Goal: Information Seeking & Learning: Learn about a topic

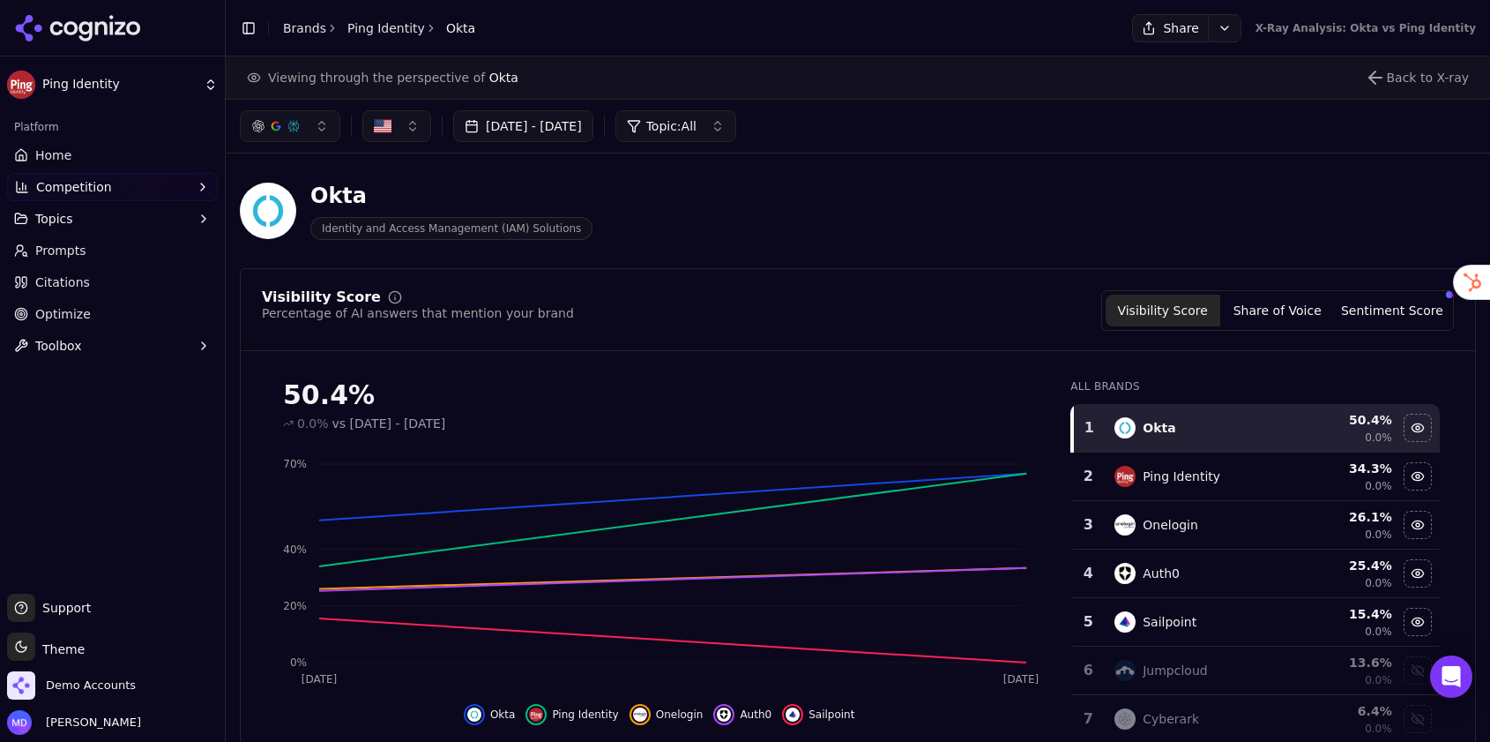
click at [287, 32] on link "Brands" at bounding box center [304, 28] width 43 height 14
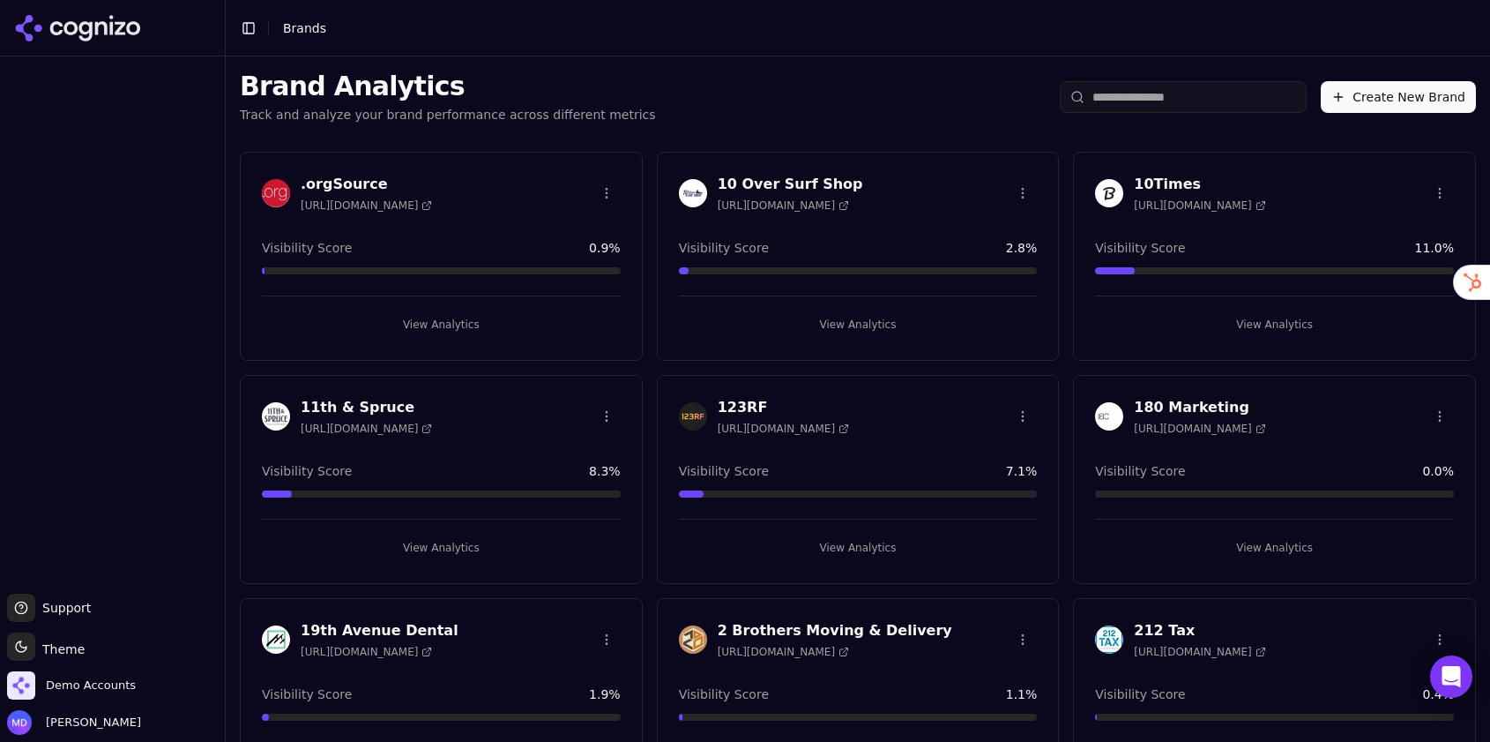
click at [1133, 88] on input "search" at bounding box center [1183, 97] width 247 height 32
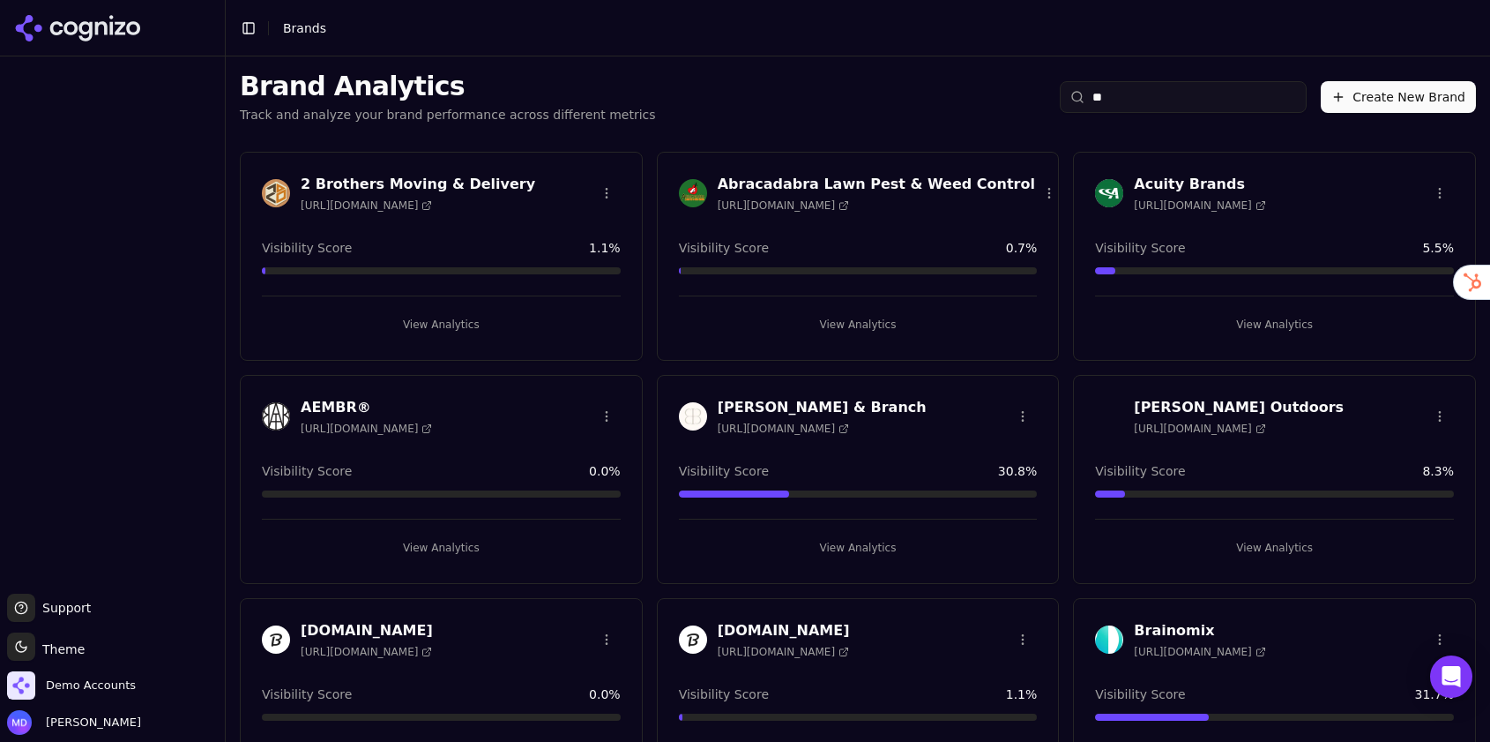
type input "*"
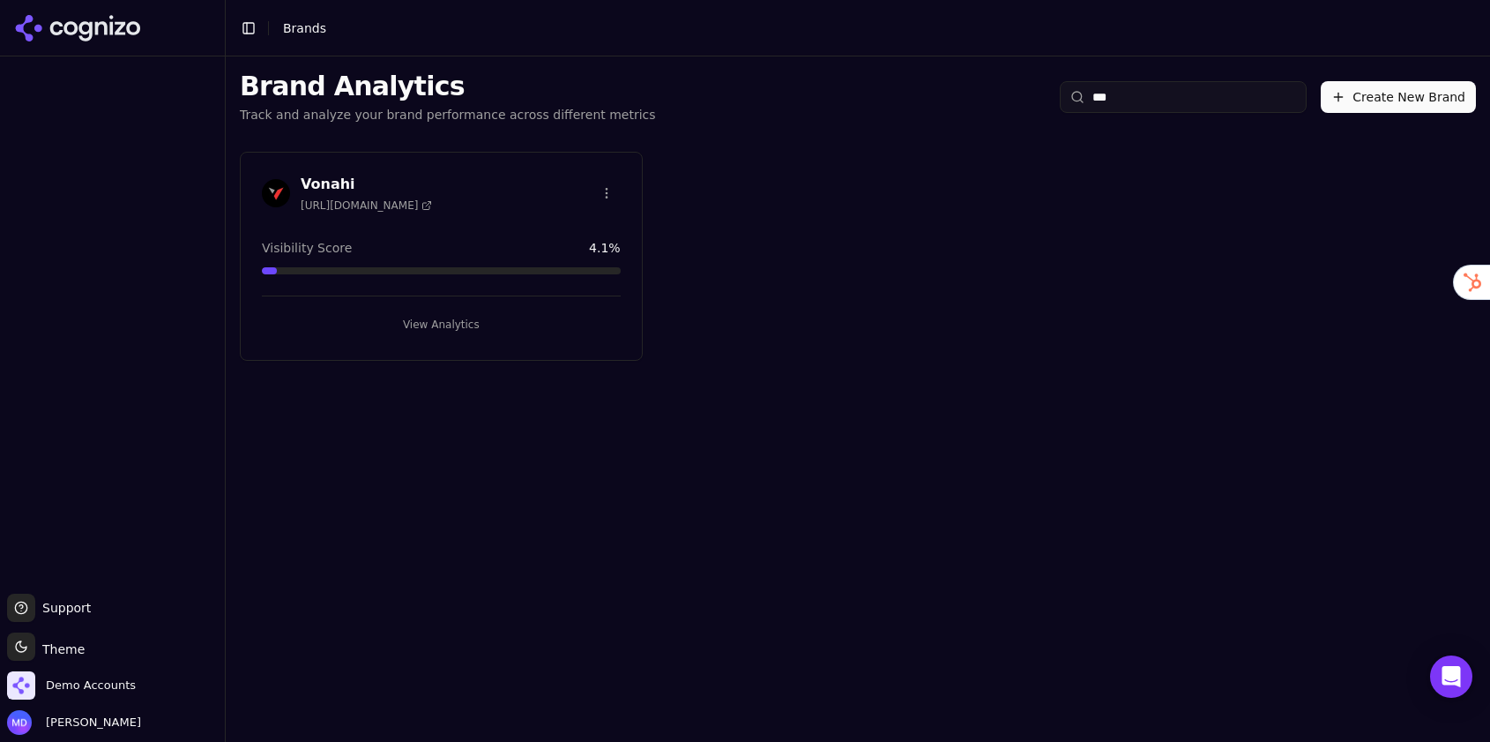
type input "***"
click at [473, 322] on button "View Analytics" at bounding box center [441, 324] width 359 height 28
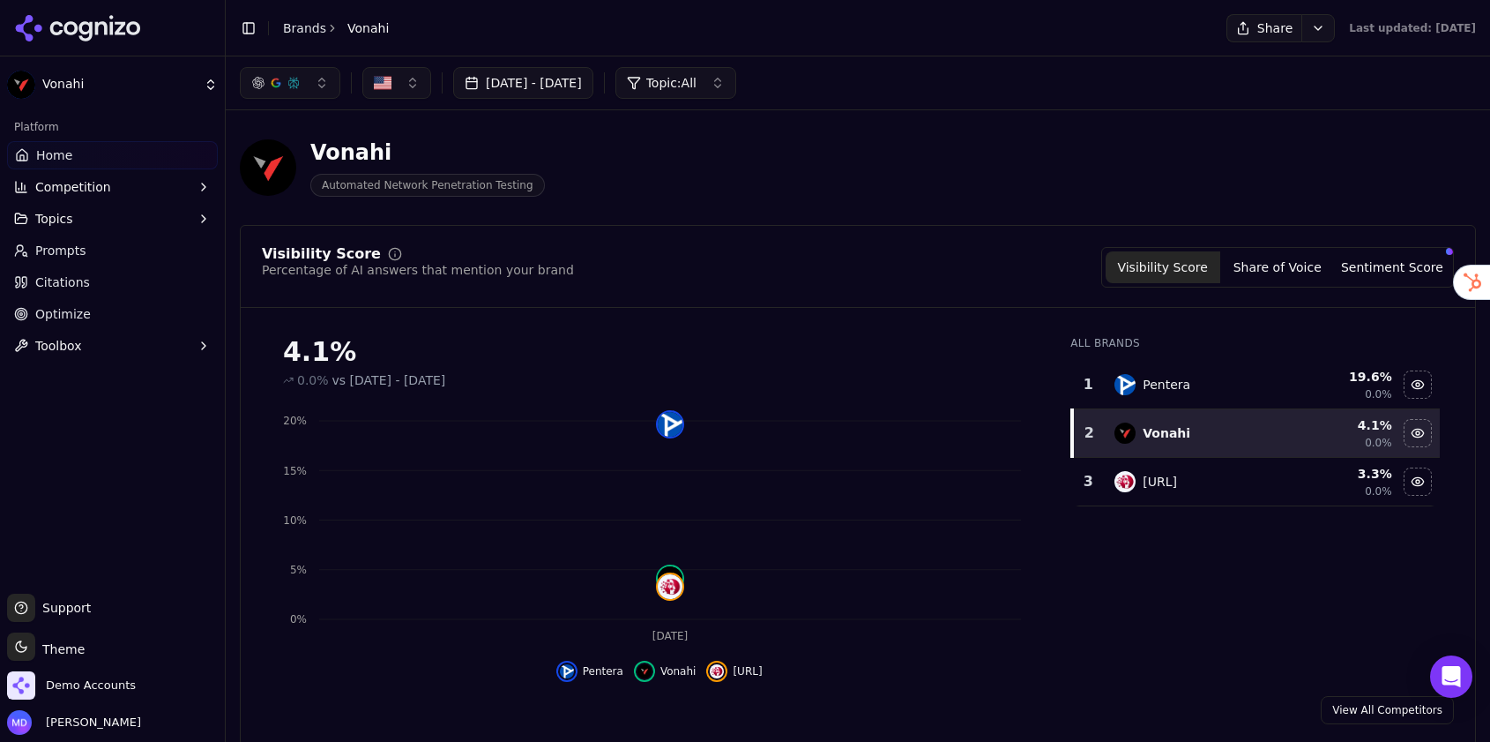
click at [101, 322] on link "Optimize" at bounding box center [112, 314] width 211 height 28
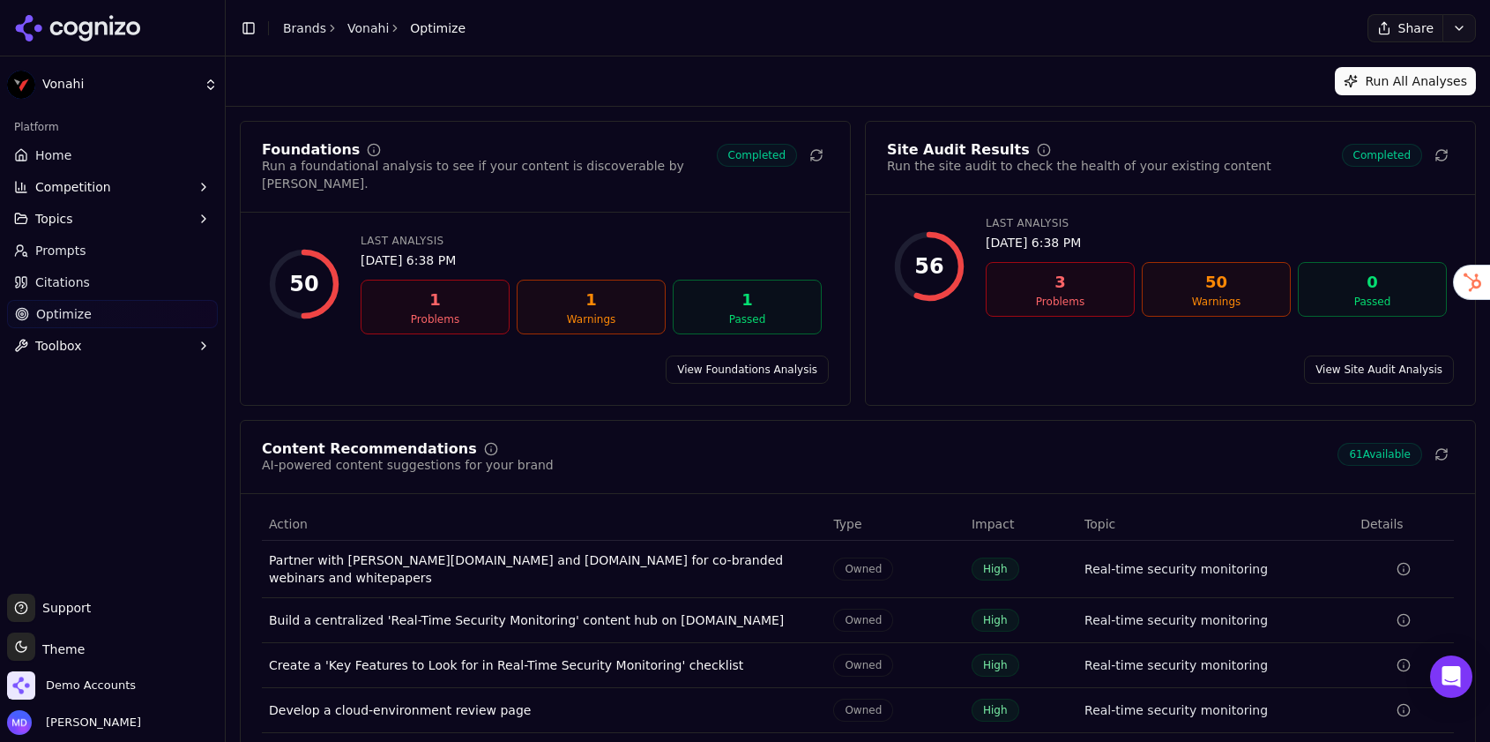
click at [68, 164] on link "Home" at bounding box center [112, 155] width 211 height 28
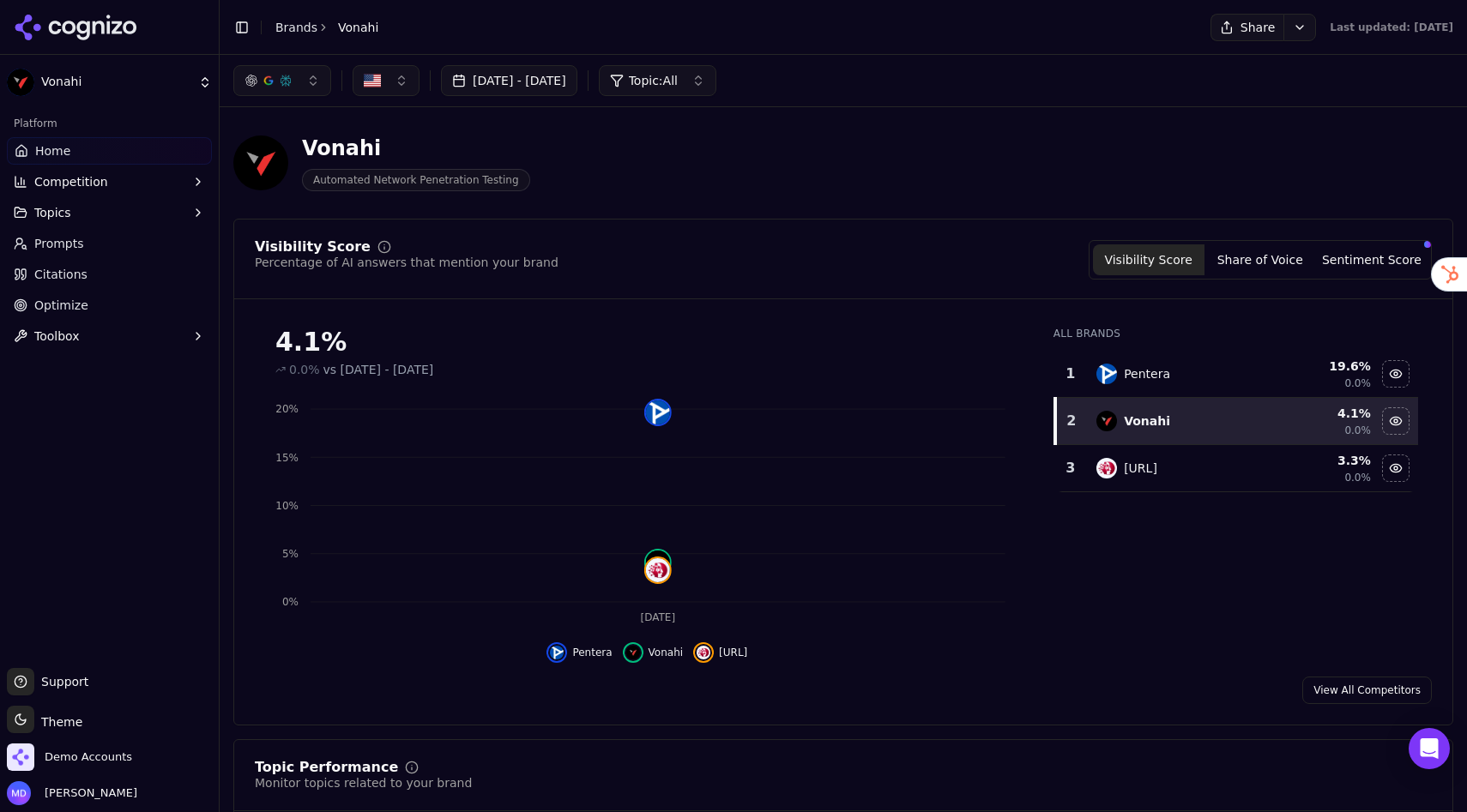
click at [1364, 253] on button "Sentiment Score" at bounding box center [1372, 260] width 112 height 31
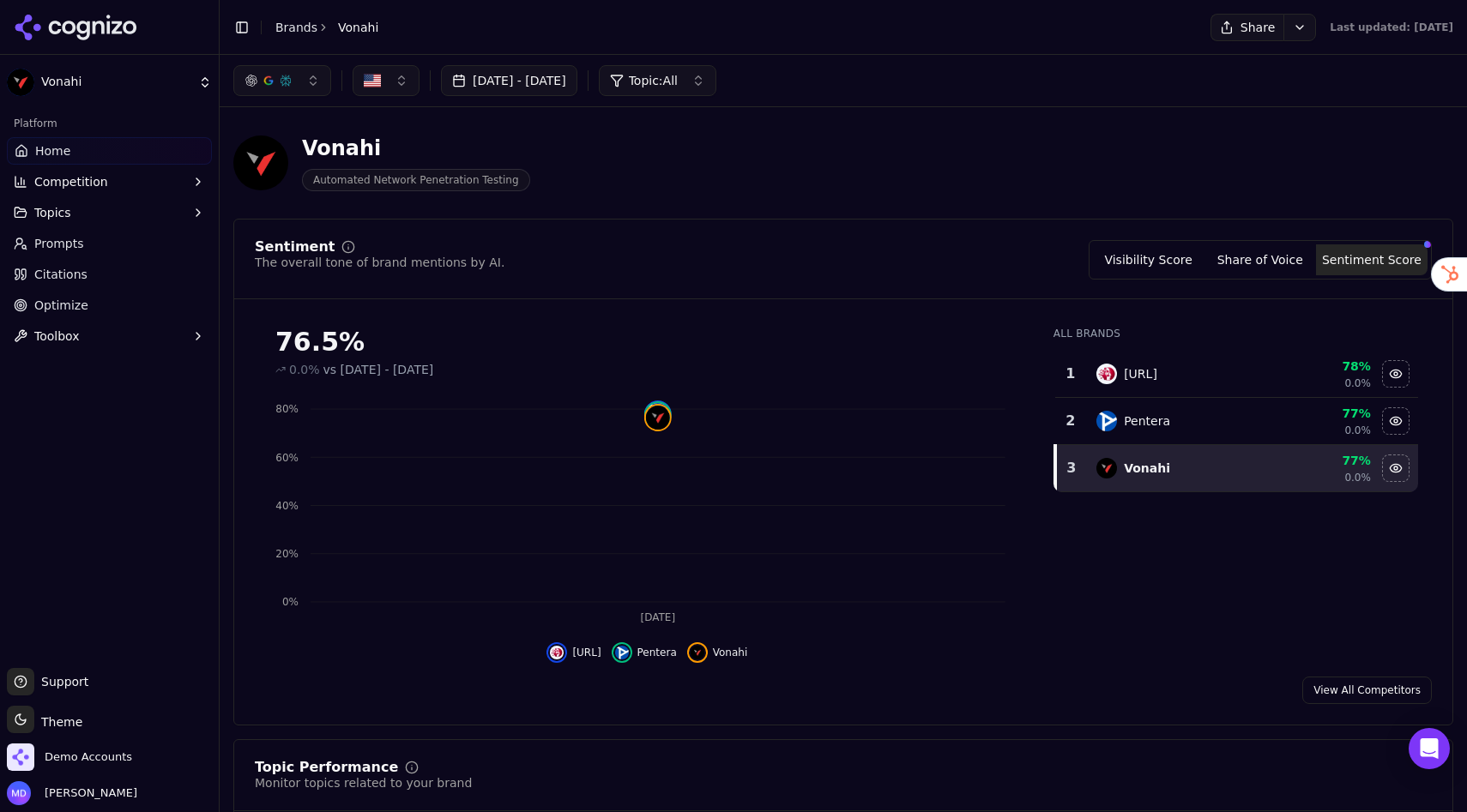
click at [46, 159] on span "Home" at bounding box center [53, 151] width 35 height 18
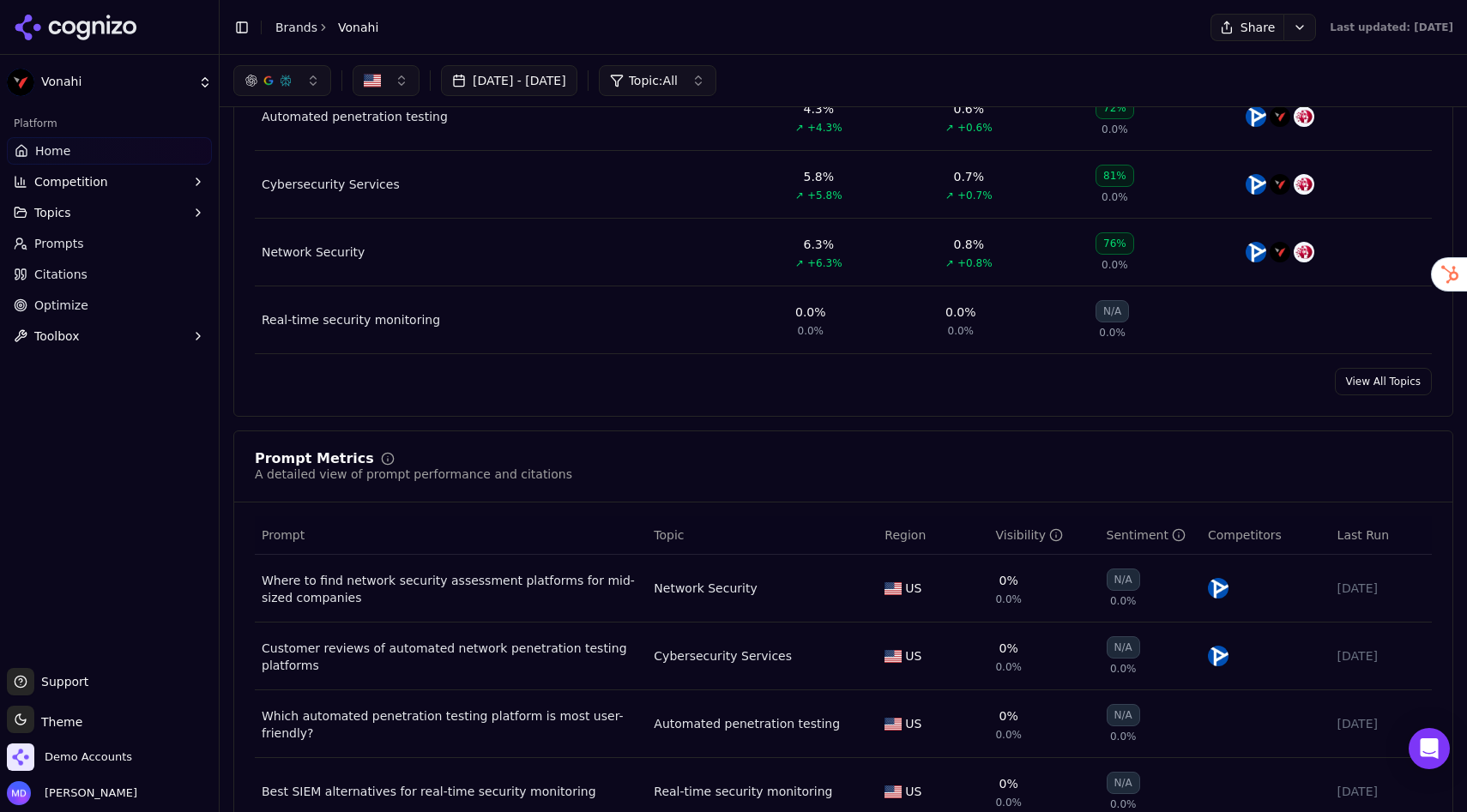
scroll to position [748, 0]
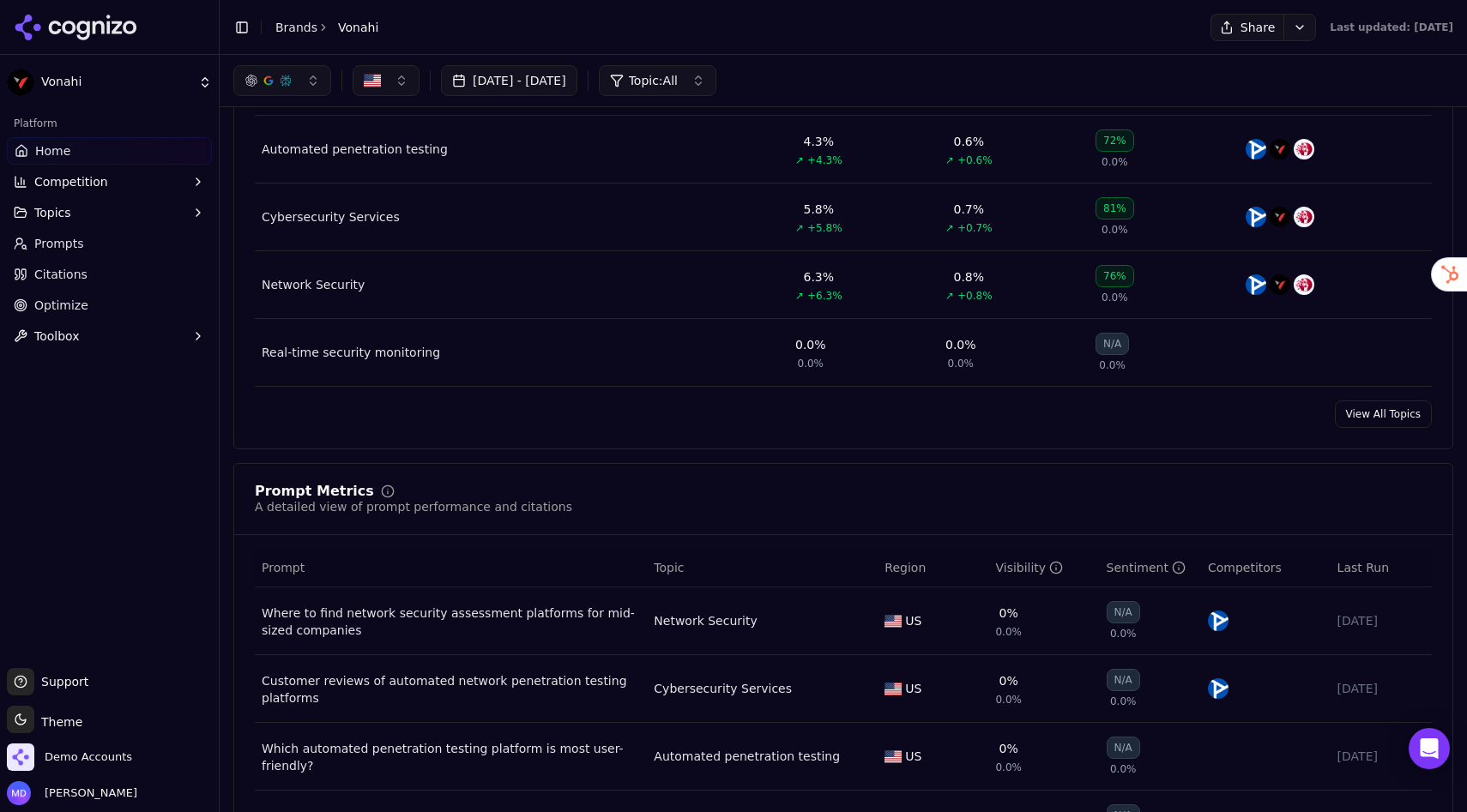
click at [152, 210] on button "Topics" at bounding box center [109, 213] width 205 height 27
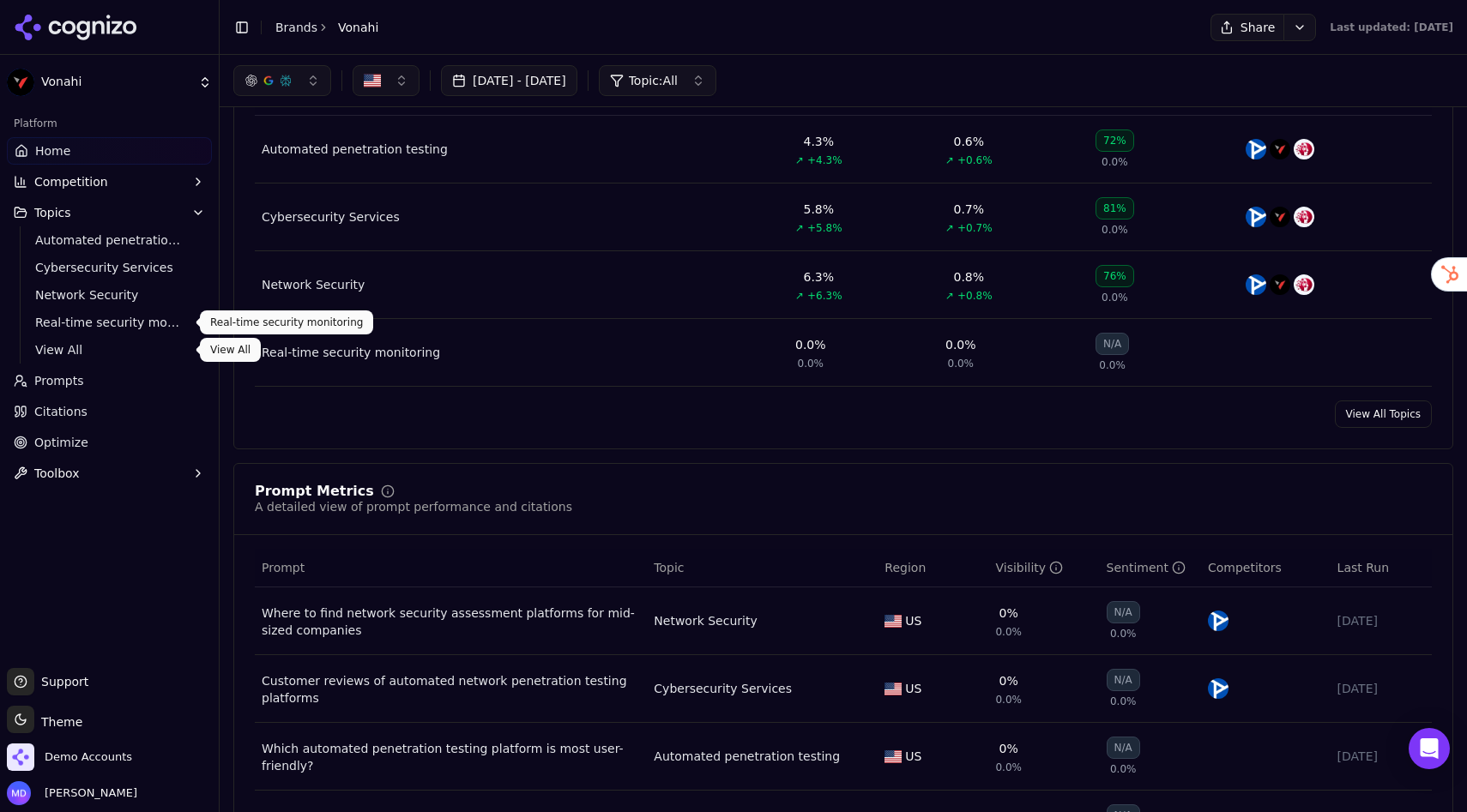
click at [110, 357] on span "View All" at bounding box center [109, 350] width 149 height 18
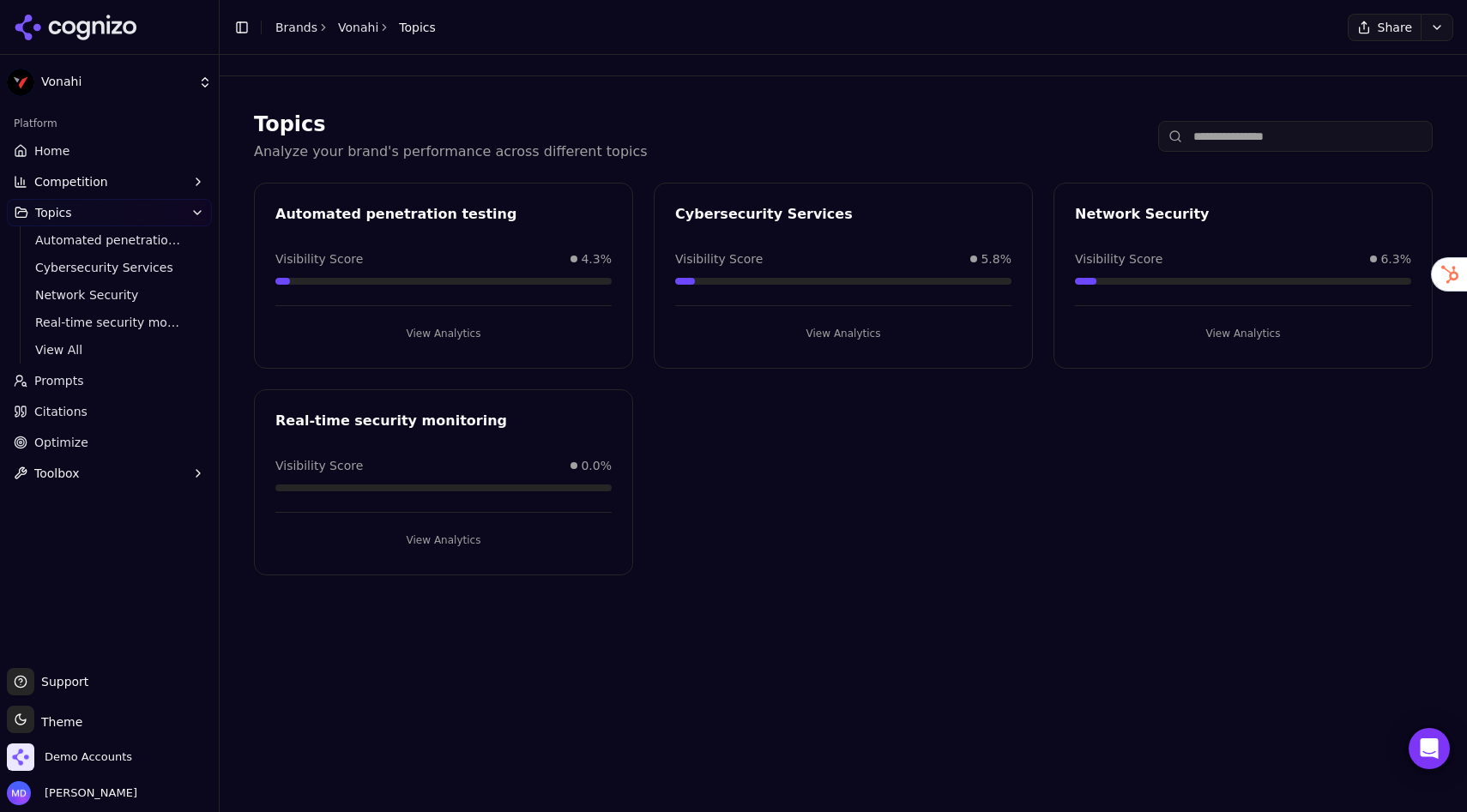
click at [46, 160] on link "Home" at bounding box center [109, 151] width 205 height 27
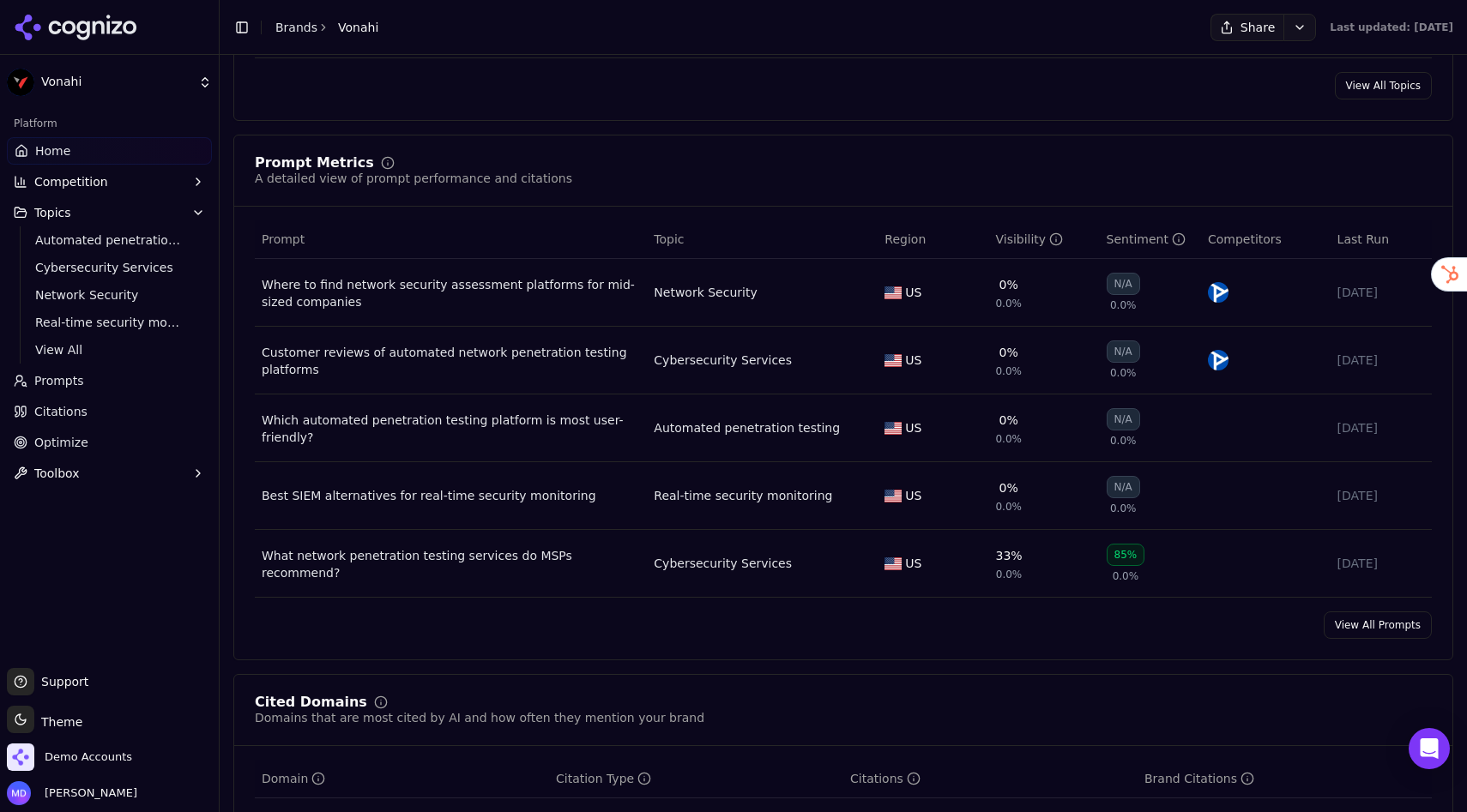
scroll to position [1077, 0]
click at [54, 380] on span "Prompts" at bounding box center [58, 381] width 50 height 18
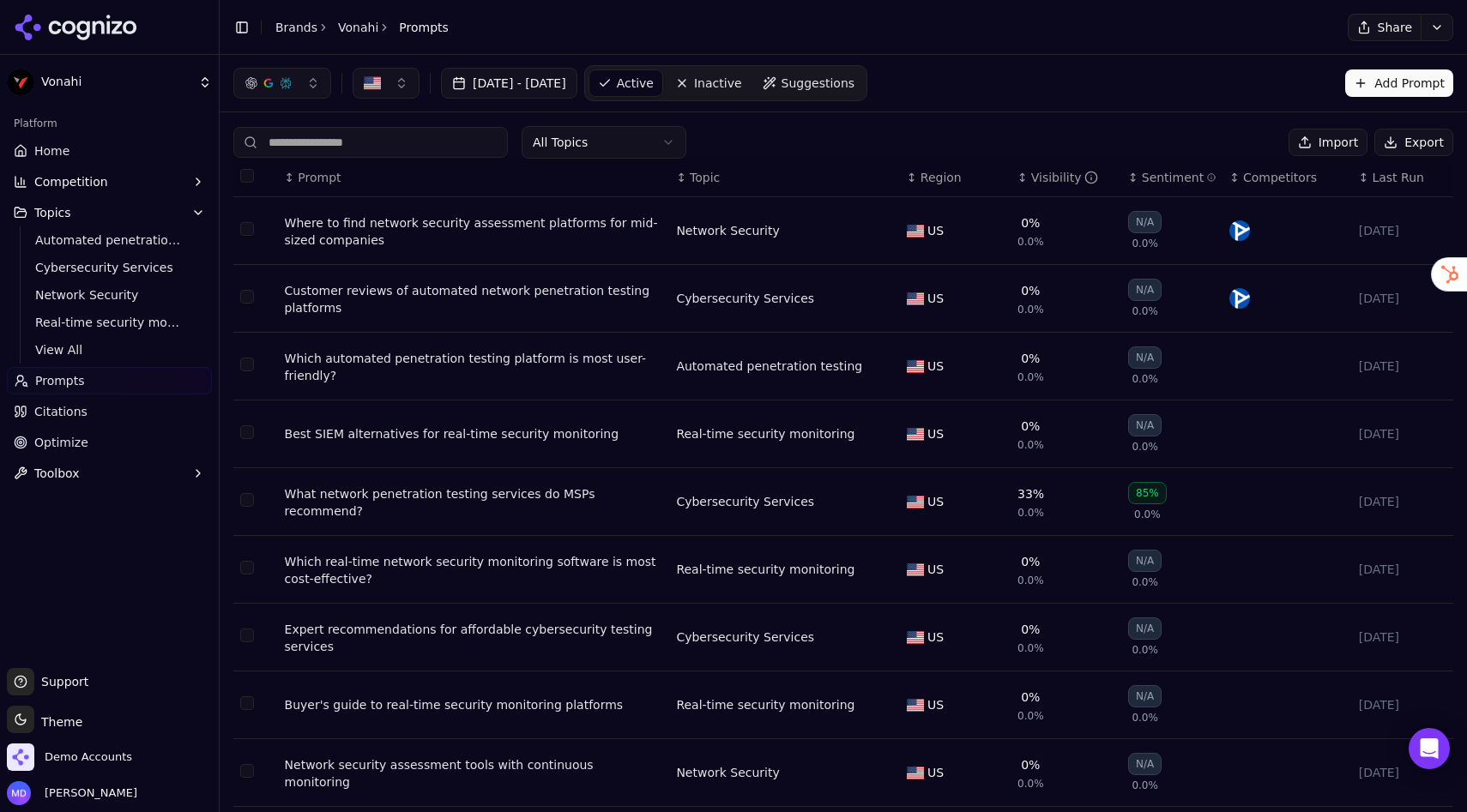
click at [1042, 185] on div "Visibility" at bounding box center [1065, 178] width 68 height 18
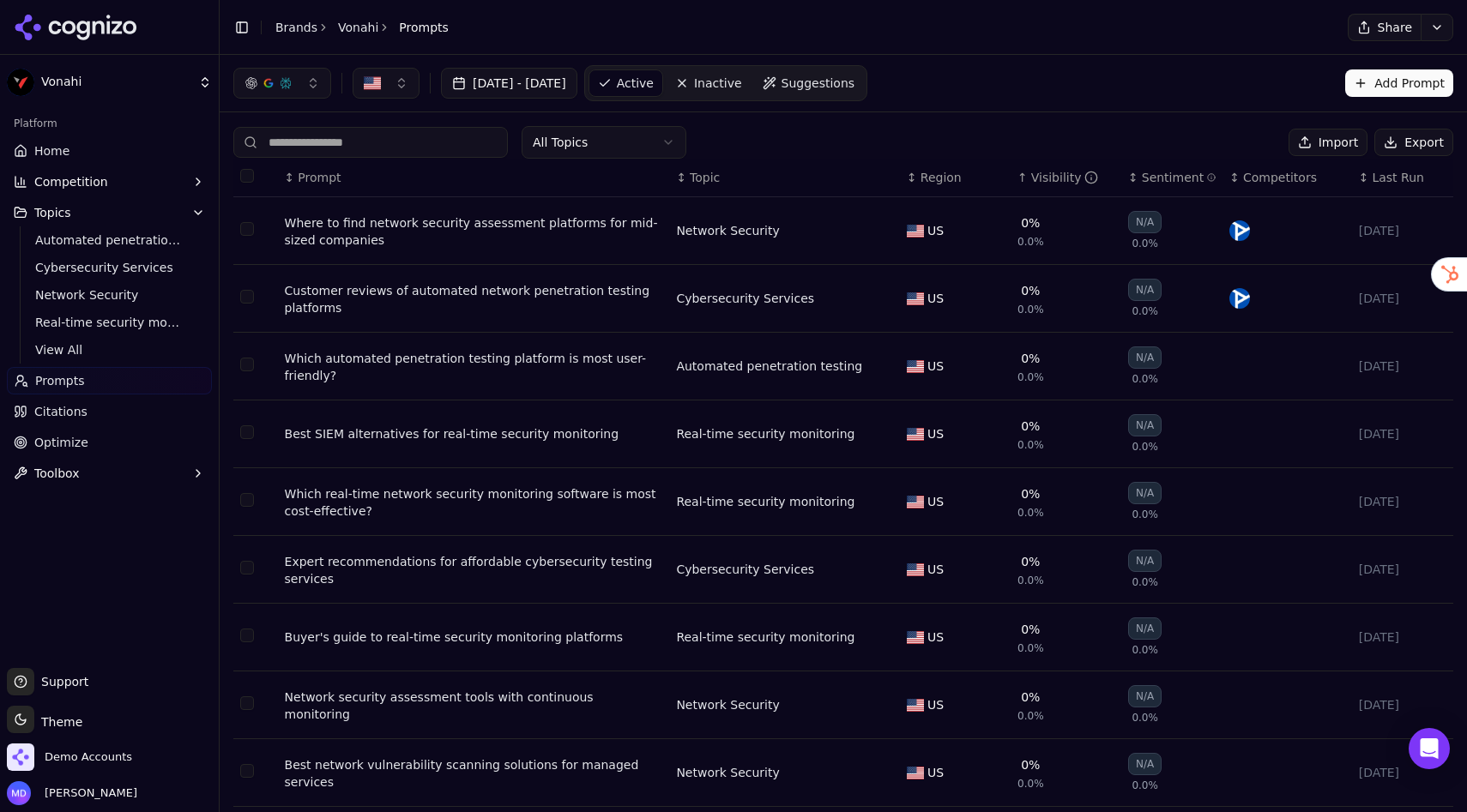
click at [1042, 185] on div "Visibility" at bounding box center [1065, 178] width 68 height 18
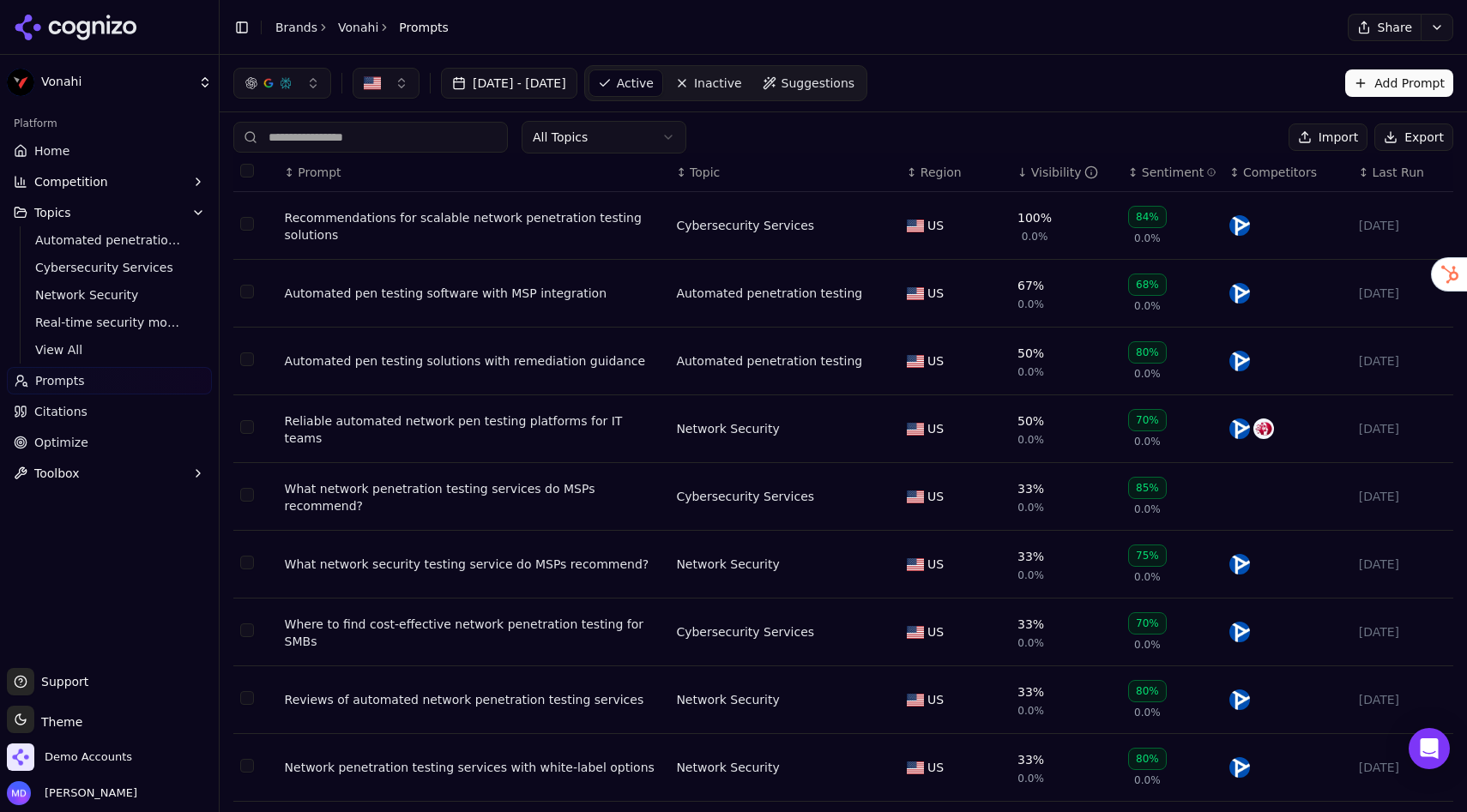
scroll to position [4, 0]
click at [1047, 179] on div "Visibility" at bounding box center [1065, 173] width 68 height 18
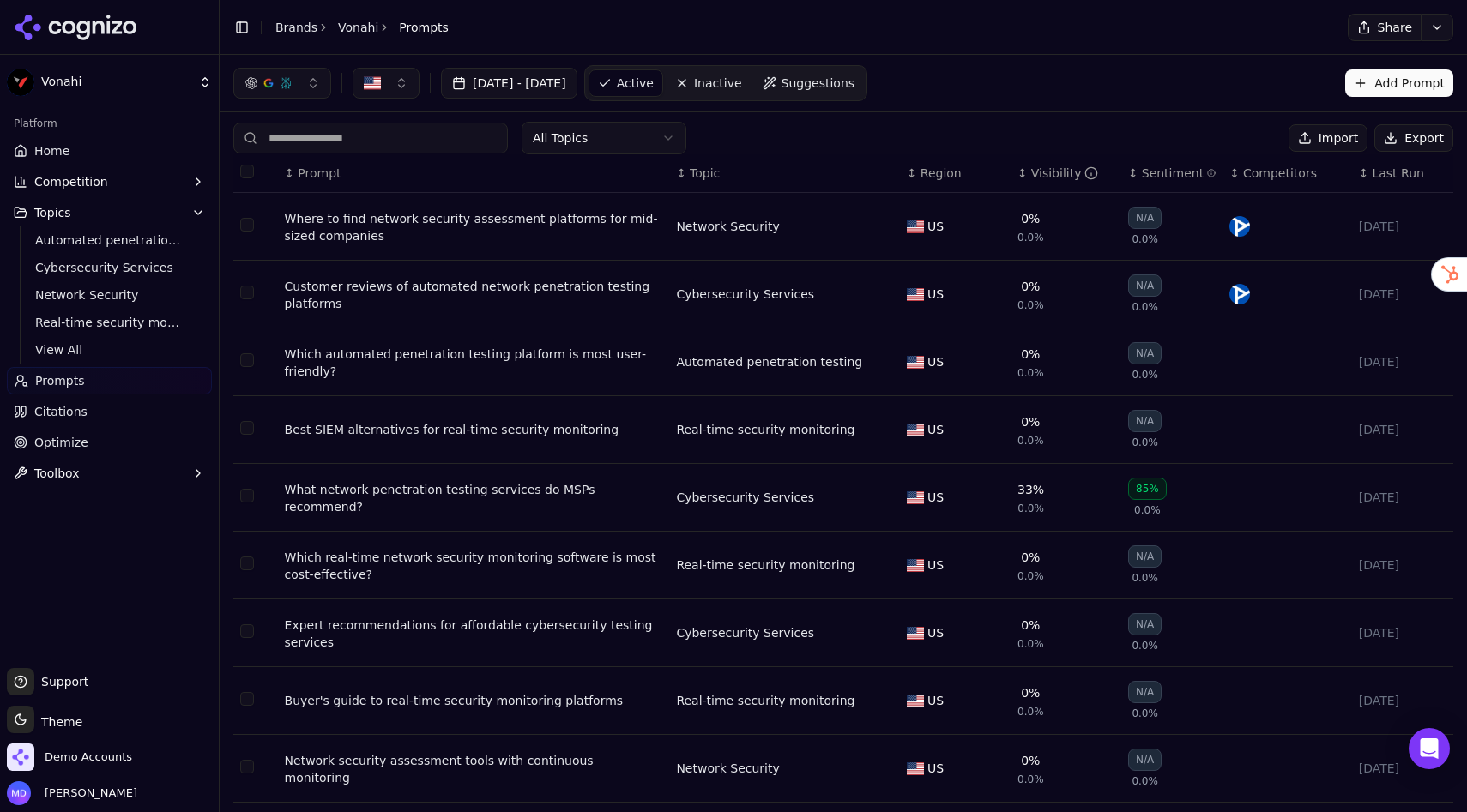
click at [690, 177] on span "Topic" at bounding box center [704, 173] width 30 height 18
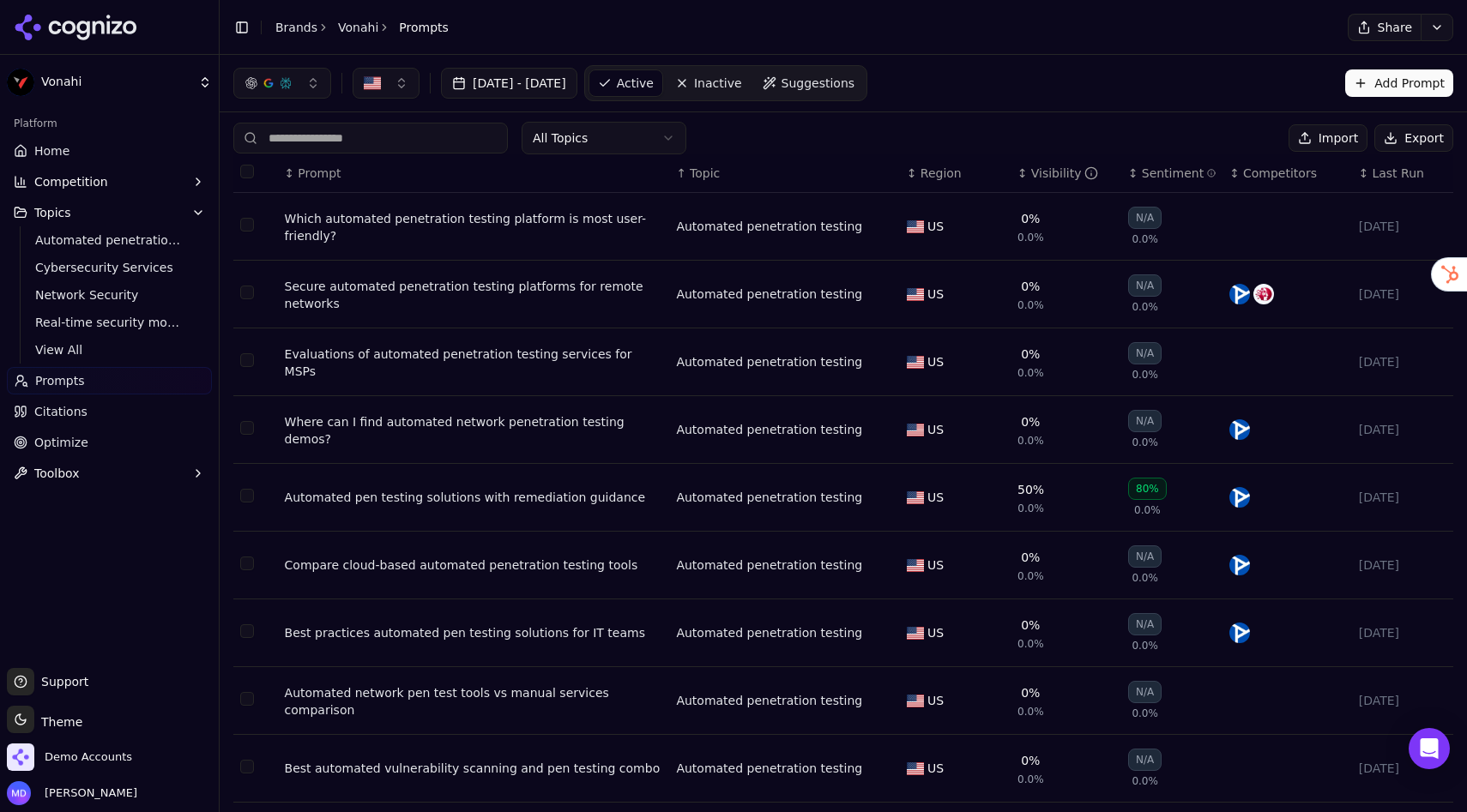
click at [74, 408] on span "Citations" at bounding box center [60, 411] width 54 height 18
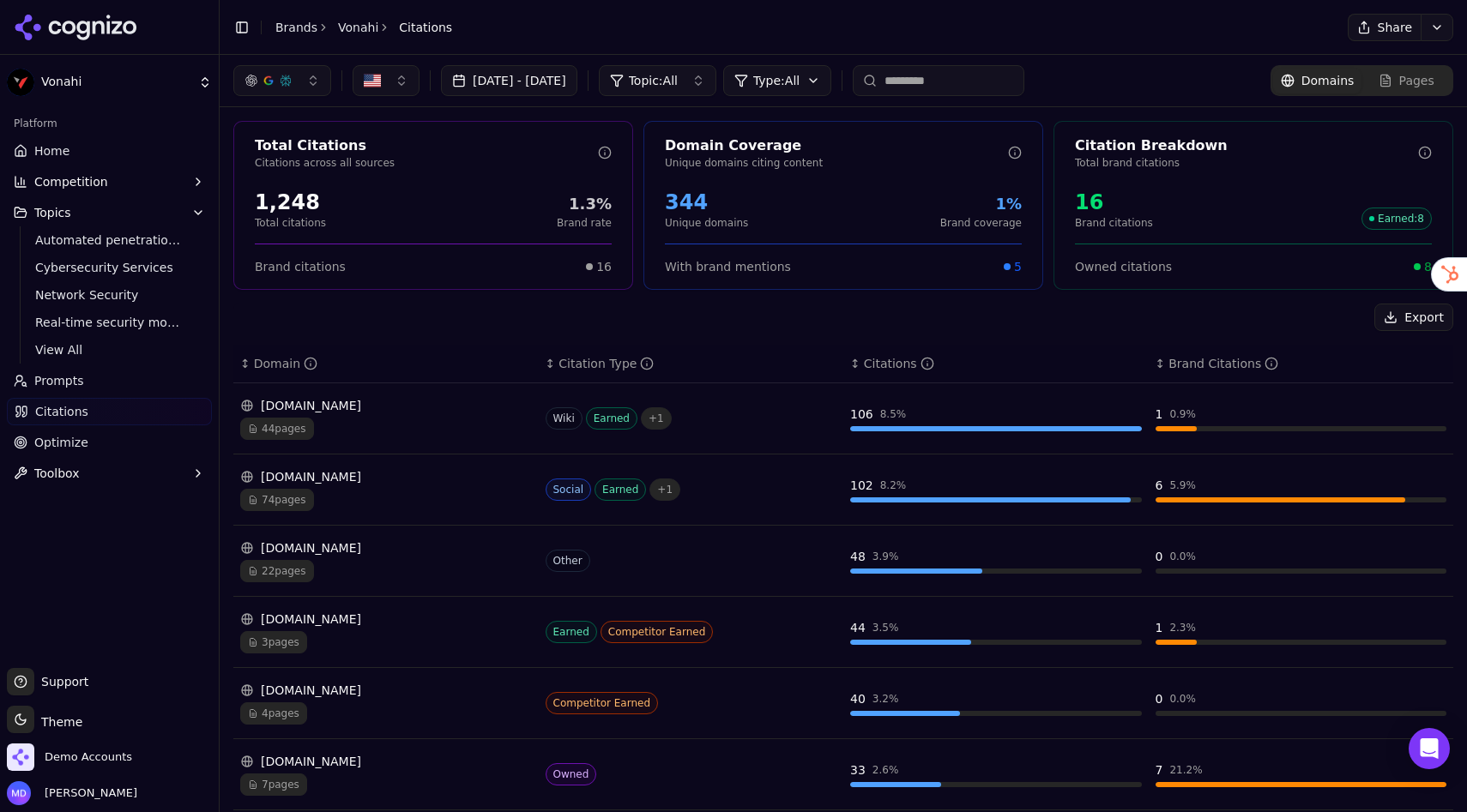
click at [63, 438] on span "Optimize" at bounding box center [61, 442] width 54 height 18
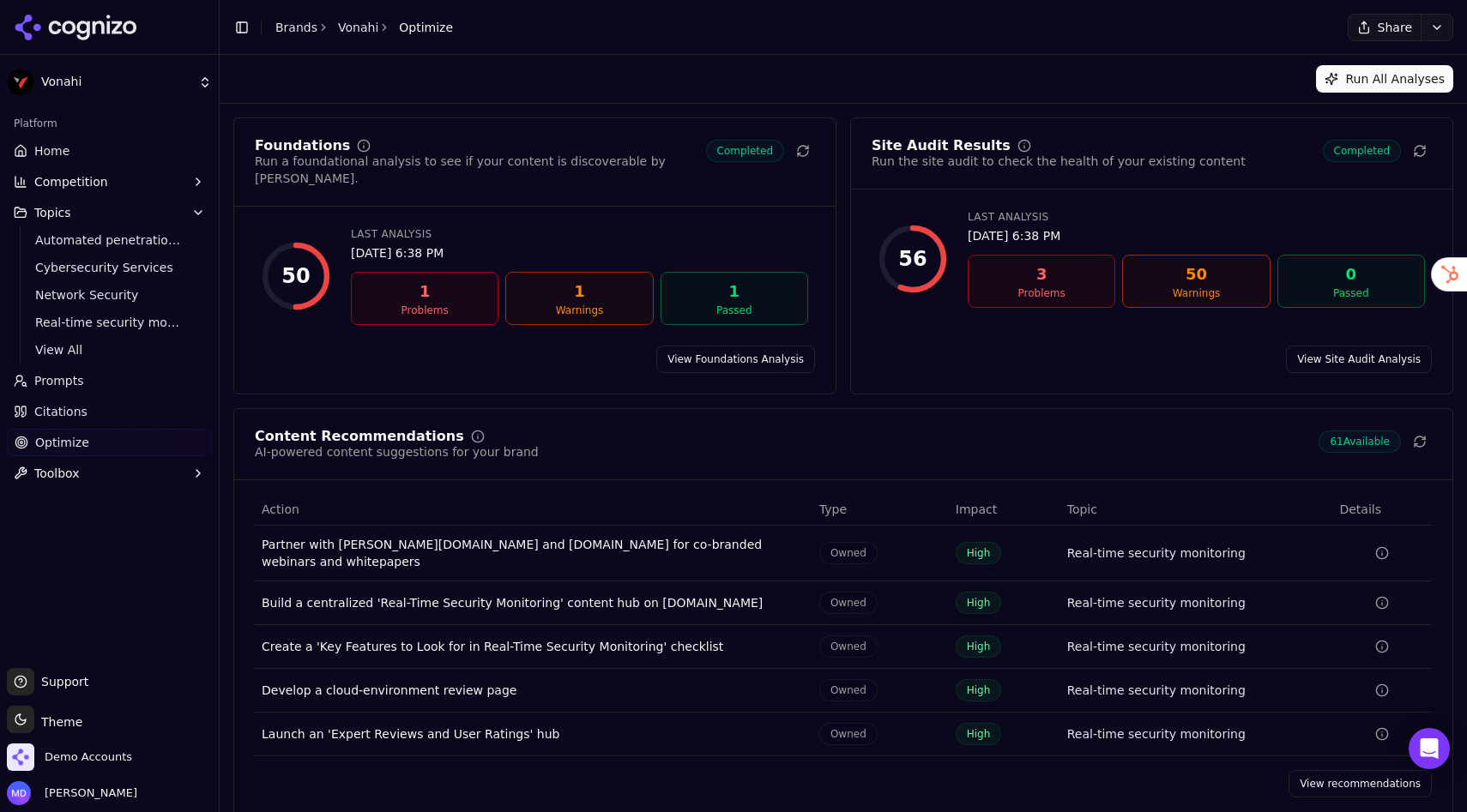
click at [1299, 721] on link "View recommendations" at bounding box center [1359, 784] width 143 height 27
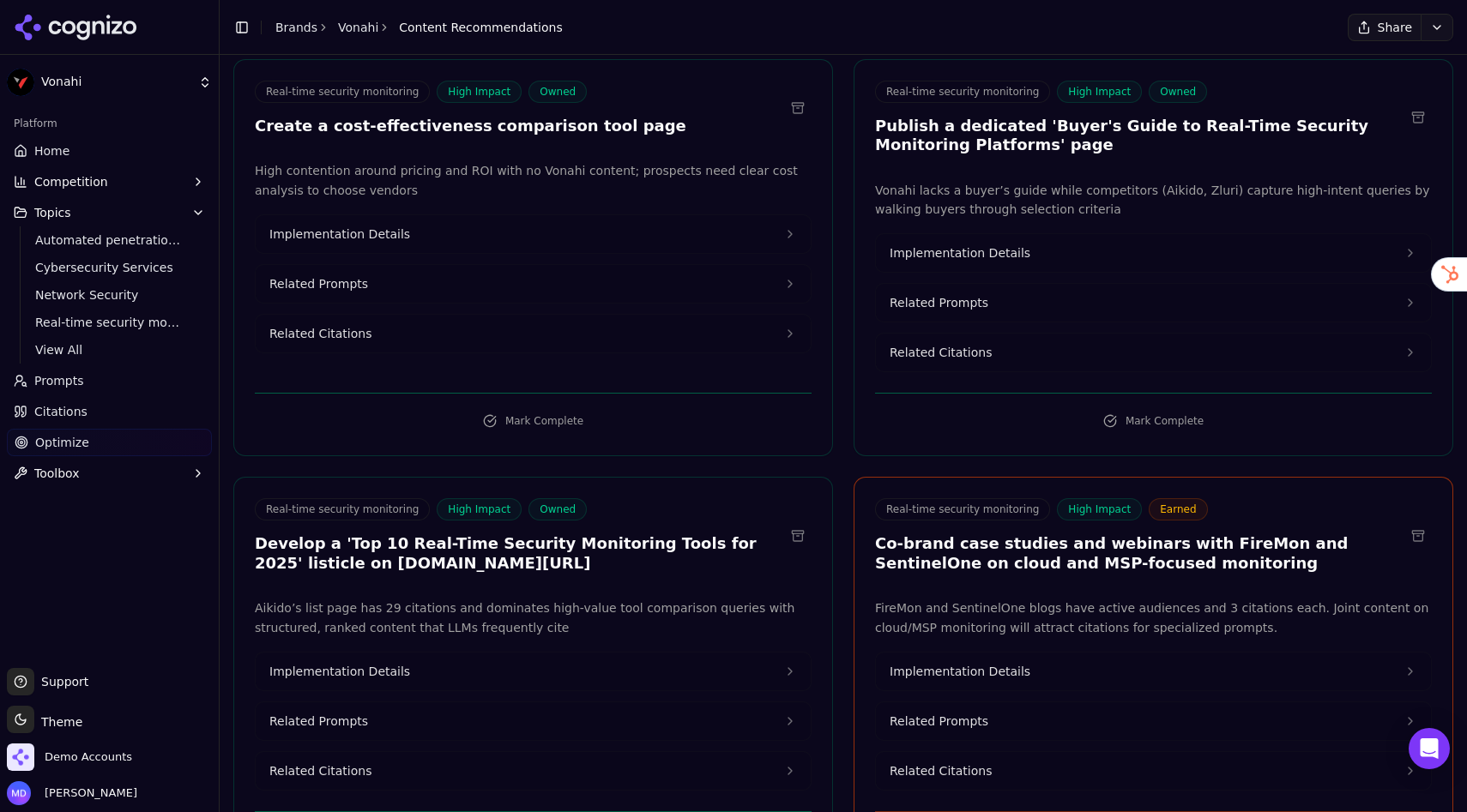
scroll to position [1389, 0]
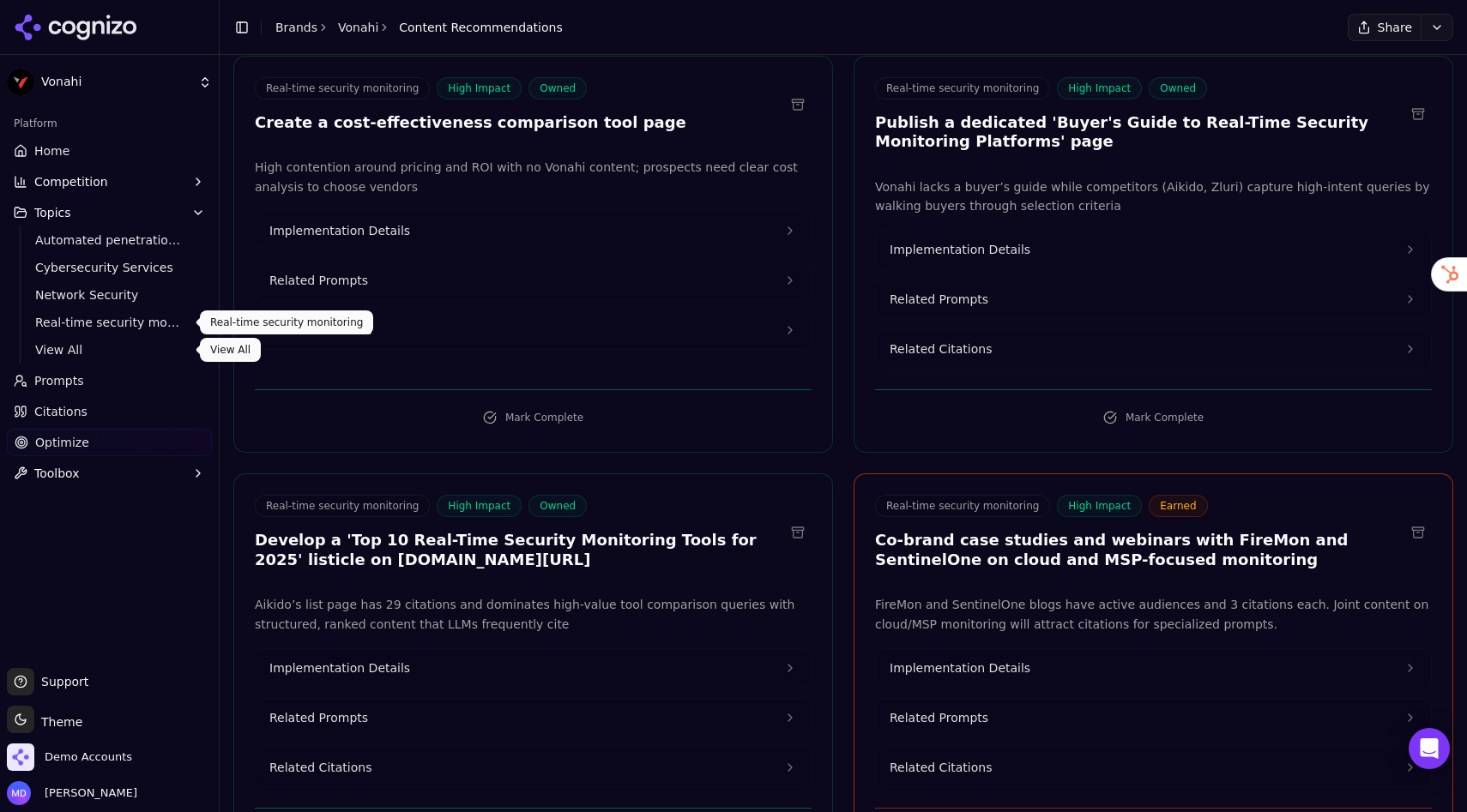
click at [63, 344] on span "View All" at bounding box center [109, 350] width 149 height 18
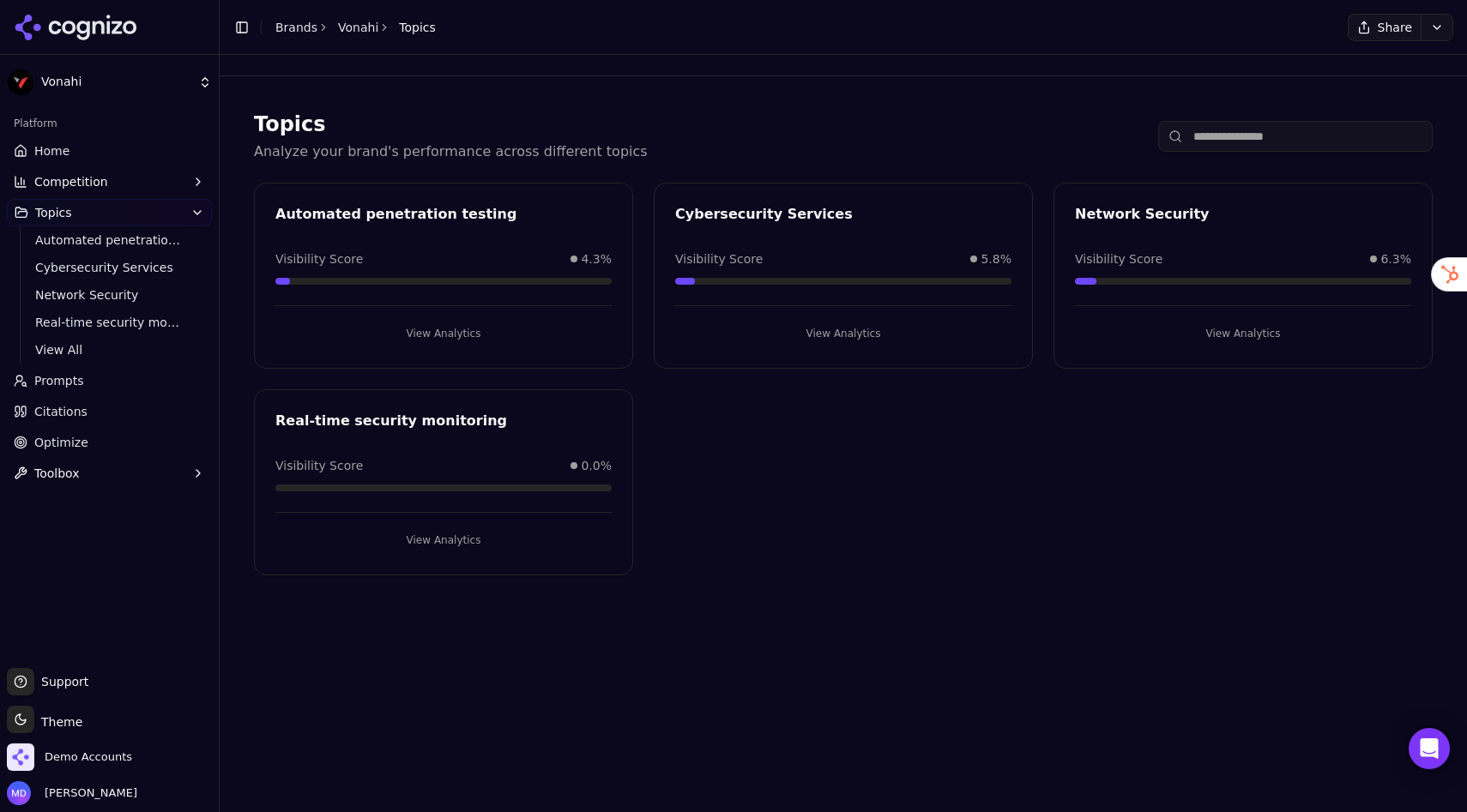
click at [68, 437] on span "Optimize" at bounding box center [61, 442] width 54 height 18
